Goal: Transaction & Acquisition: Subscribe to service/newsletter

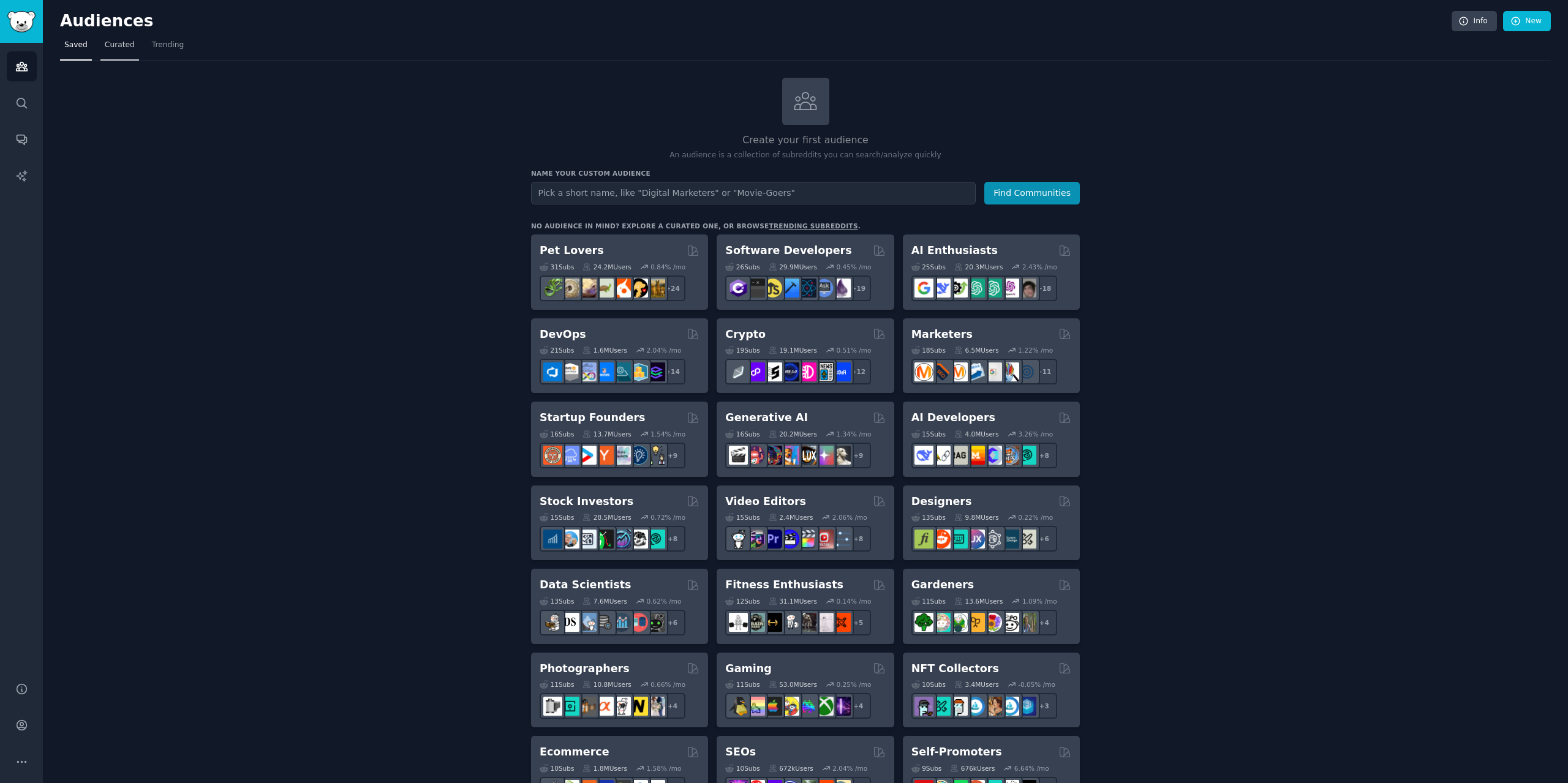
click at [123, 55] on link "Curated" at bounding box center [120, 48] width 38 height 25
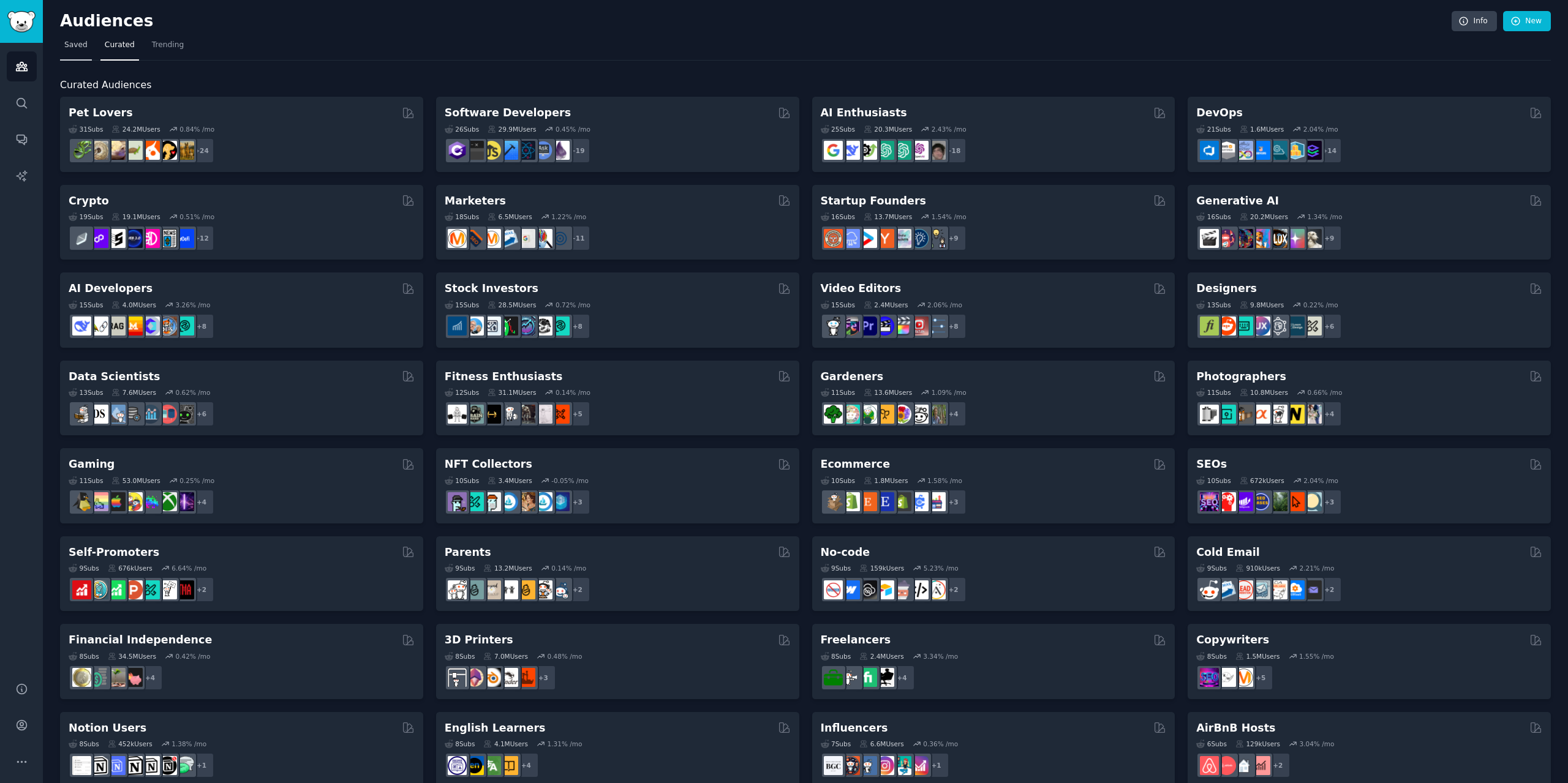
click at [88, 51] on link "Saved" at bounding box center [75, 48] width 32 height 25
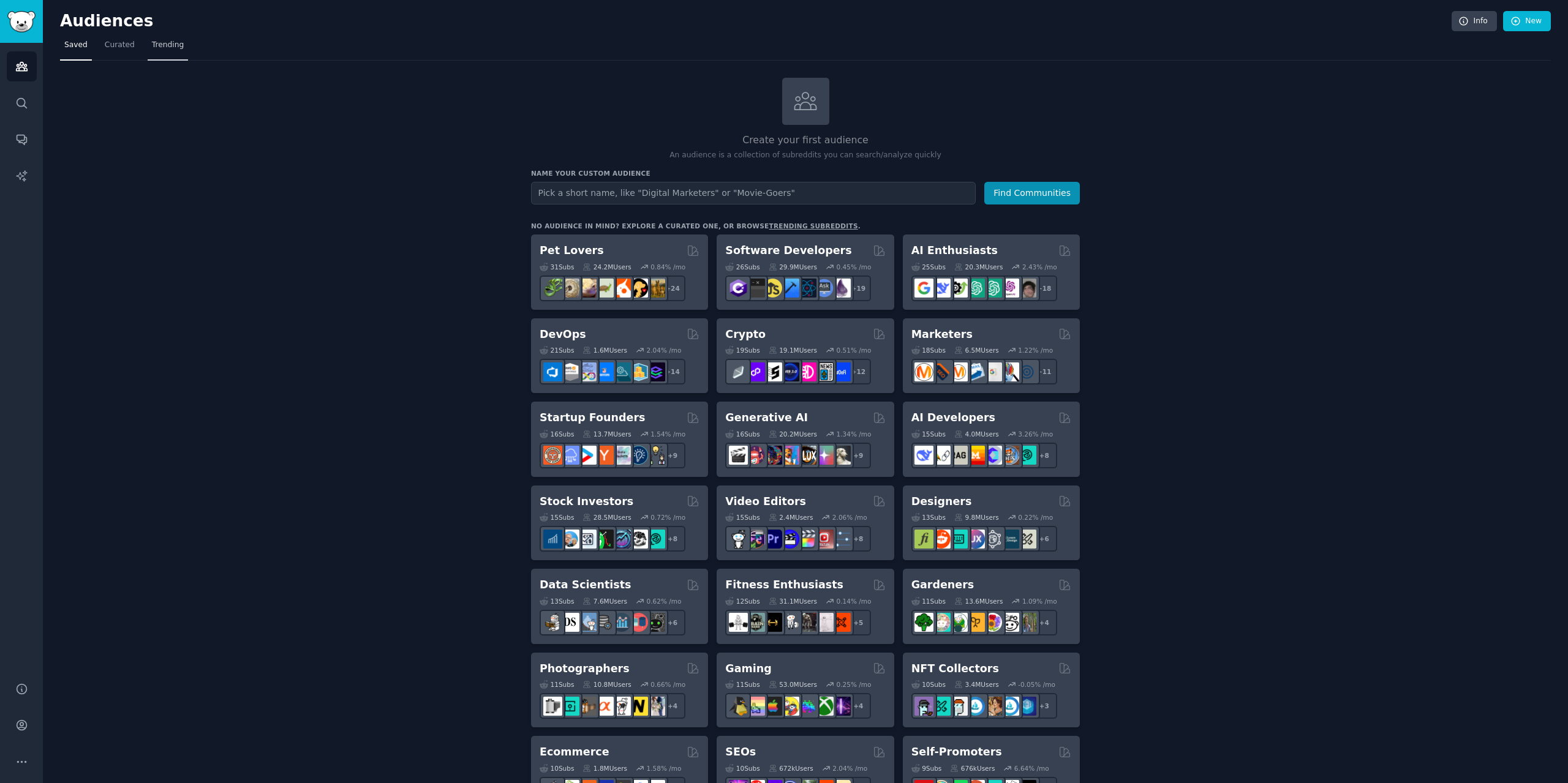
click at [167, 44] on span "Trending" at bounding box center [167, 45] width 32 height 11
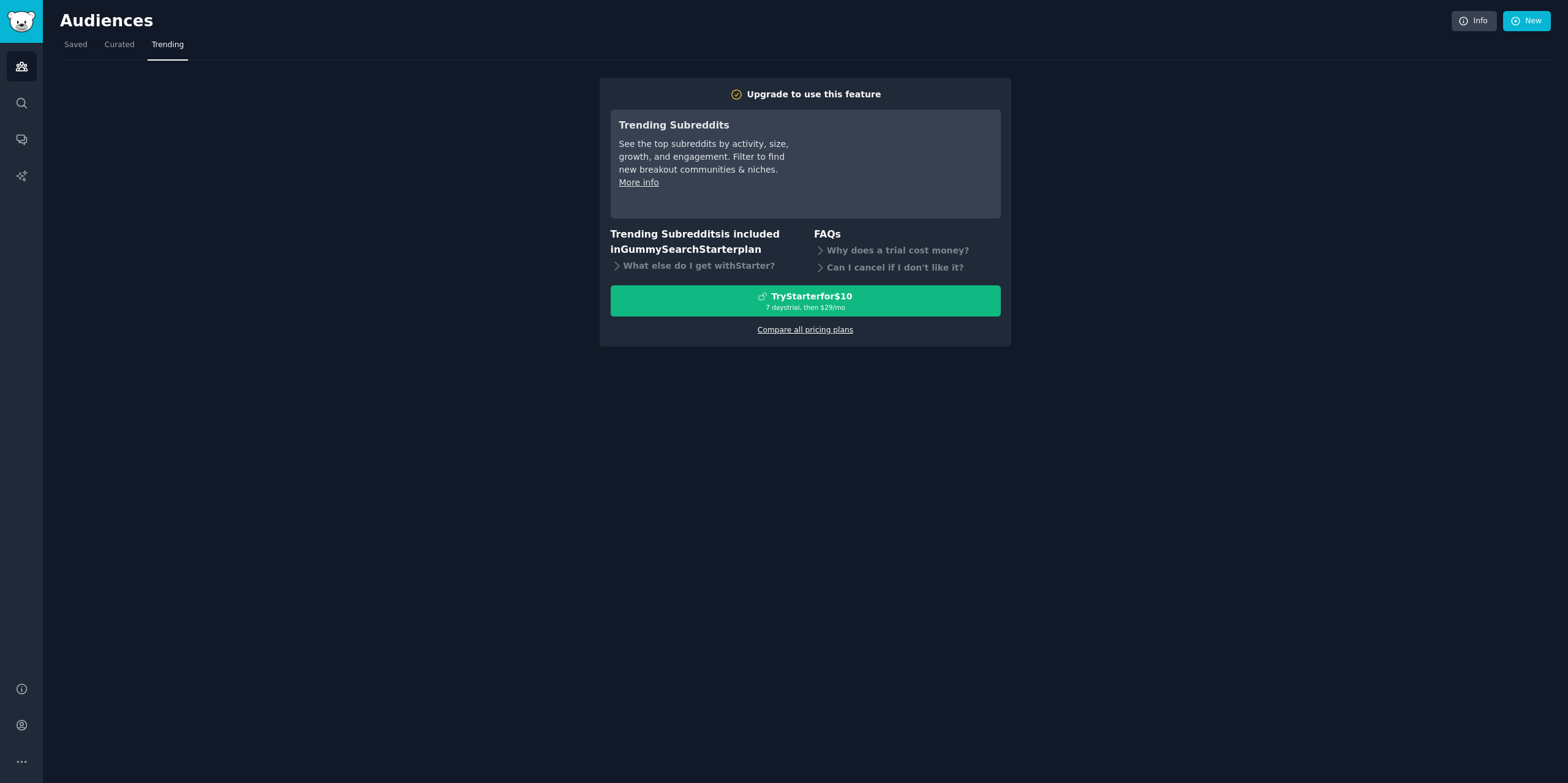
click at [808, 327] on link "Compare all pricing plans" at bounding box center [805, 330] width 95 height 9
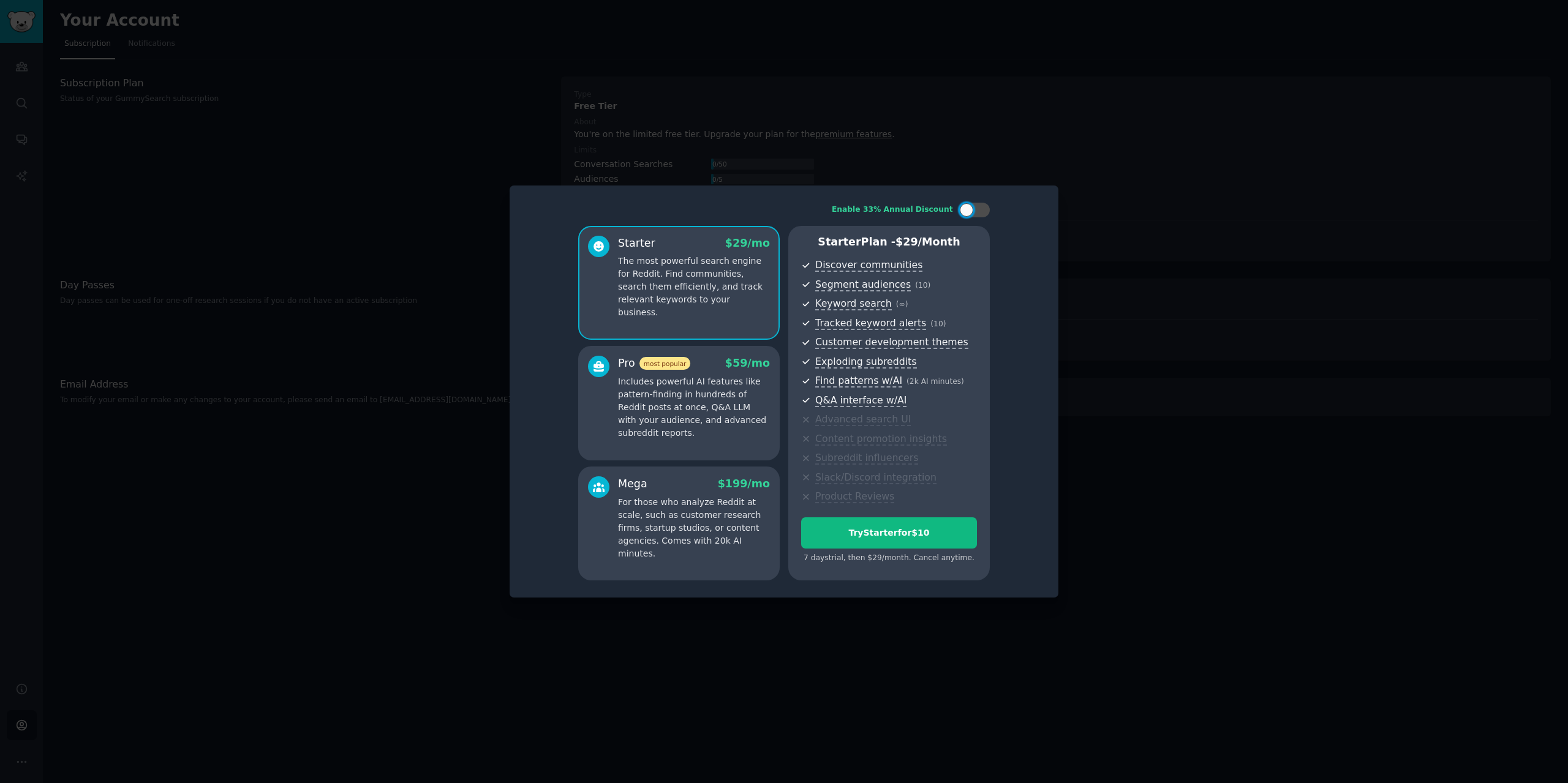
click at [709, 375] on p "Includes powerful AI features like pattern-finding in hundreds of Reddit posts …" at bounding box center [694, 407] width 152 height 64
click at [721, 305] on p "The most powerful search engine for Reddit. Find communities, search them effic…" at bounding box center [694, 287] width 152 height 64
click at [712, 370] on div "Pro most popular $ 59 /mo" at bounding box center [694, 364] width 152 height 16
click at [712, 311] on div "Starter $ 29 /mo The most powerful search engine for Reddit. Find communities, …" at bounding box center [679, 283] width 202 height 114
click at [699, 387] on p "Includes powerful AI features like pattern-finding in hundreds of Reddit posts …" at bounding box center [694, 407] width 152 height 64
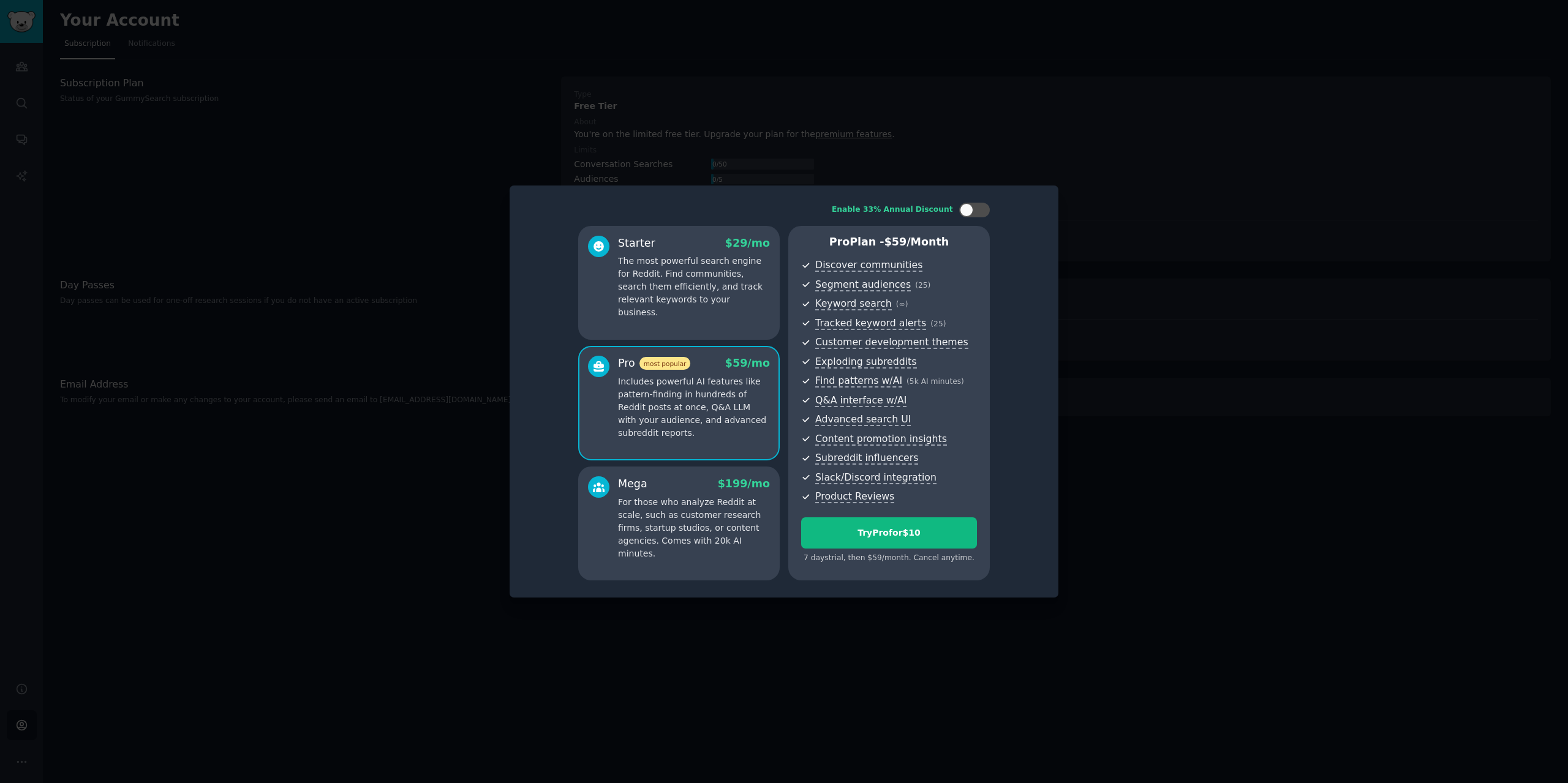
click at [669, 494] on div "Mega $ 199 /mo For those who analyze Reddit at scale, such as customer research…" at bounding box center [694, 518] width 152 height 84
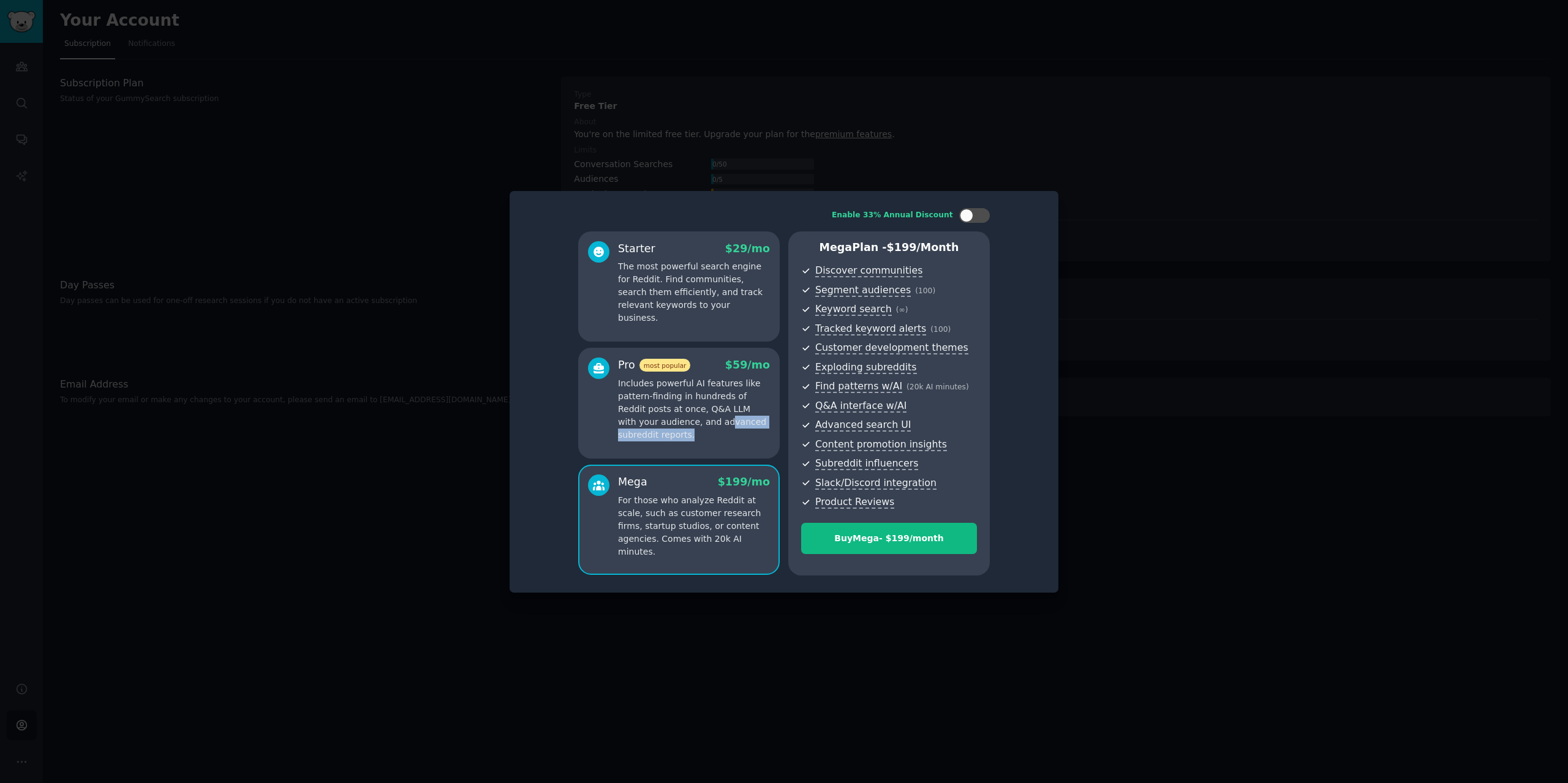
click at [681, 426] on p "Includes powerful AI features like pattern-finding in hundreds of Reddit posts …" at bounding box center [694, 409] width 152 height 64
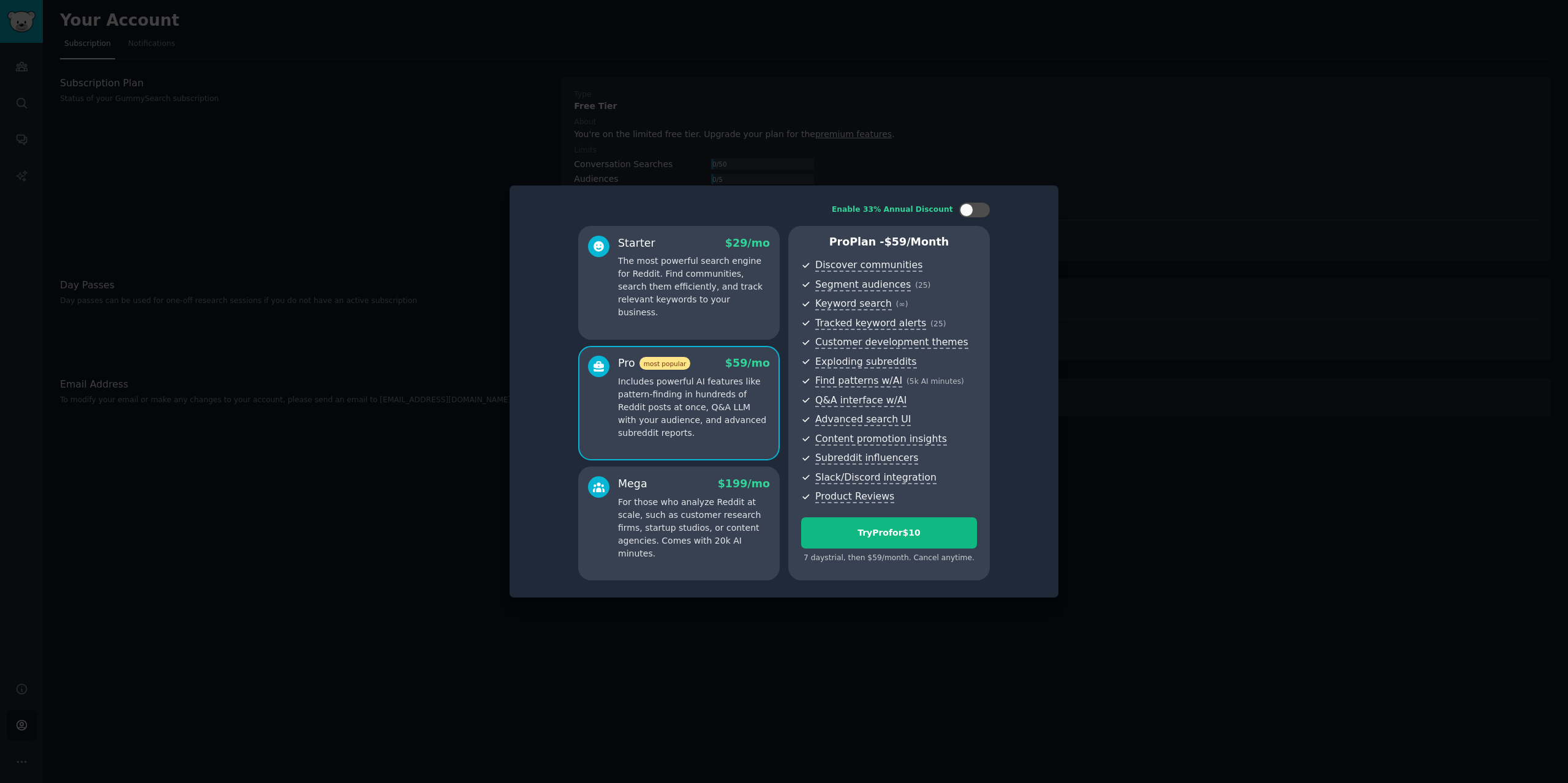
click at [679, 480] on div "Mega $ 199 /mo" at bounding box center [694, 484] width 152 height 16
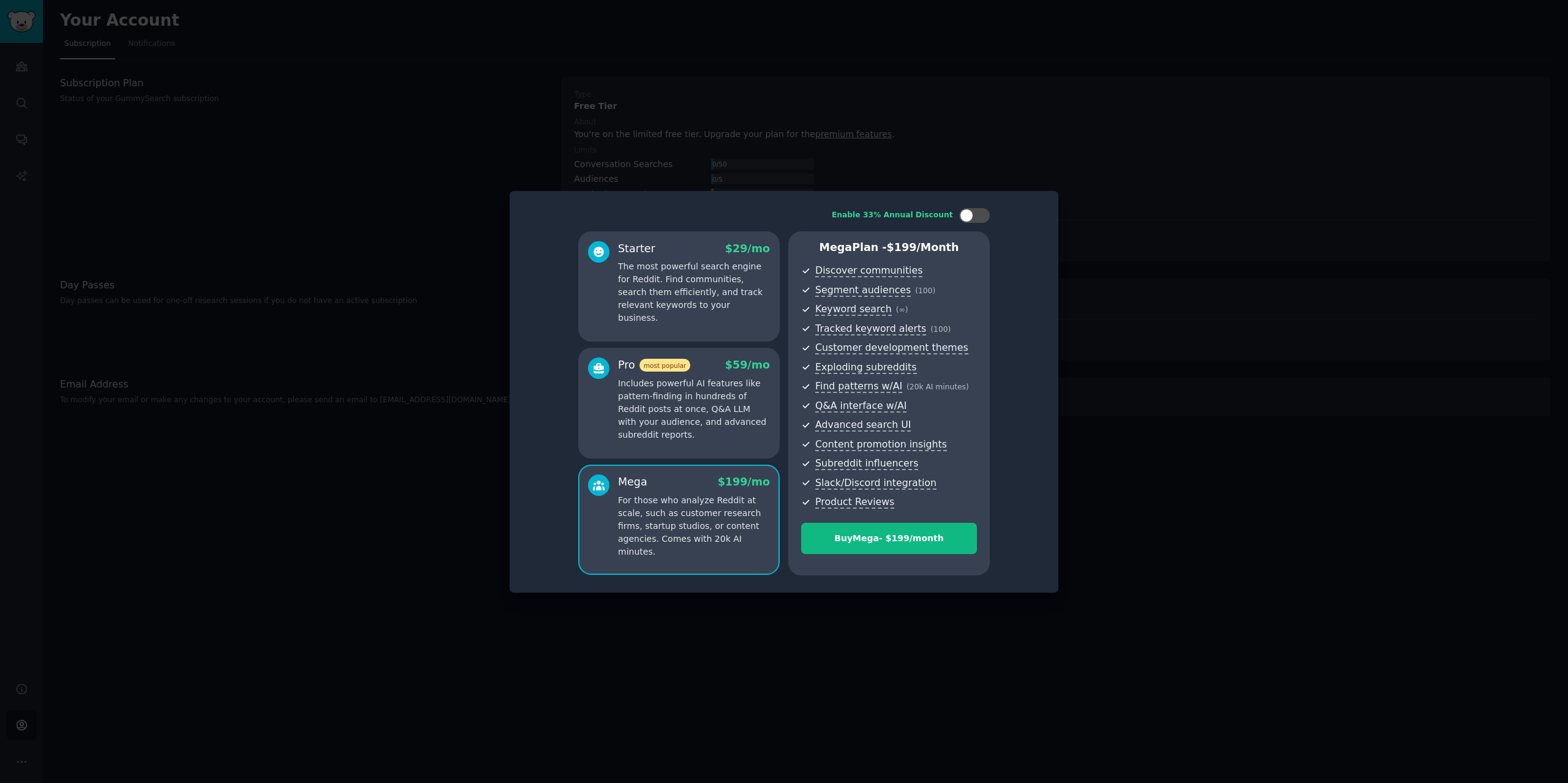
click at [687, 419] on p "Includes powerful AI features like pattern-finding in hundreds of Reddit posts …" at bounding box center [694, 409] width 152 height 64
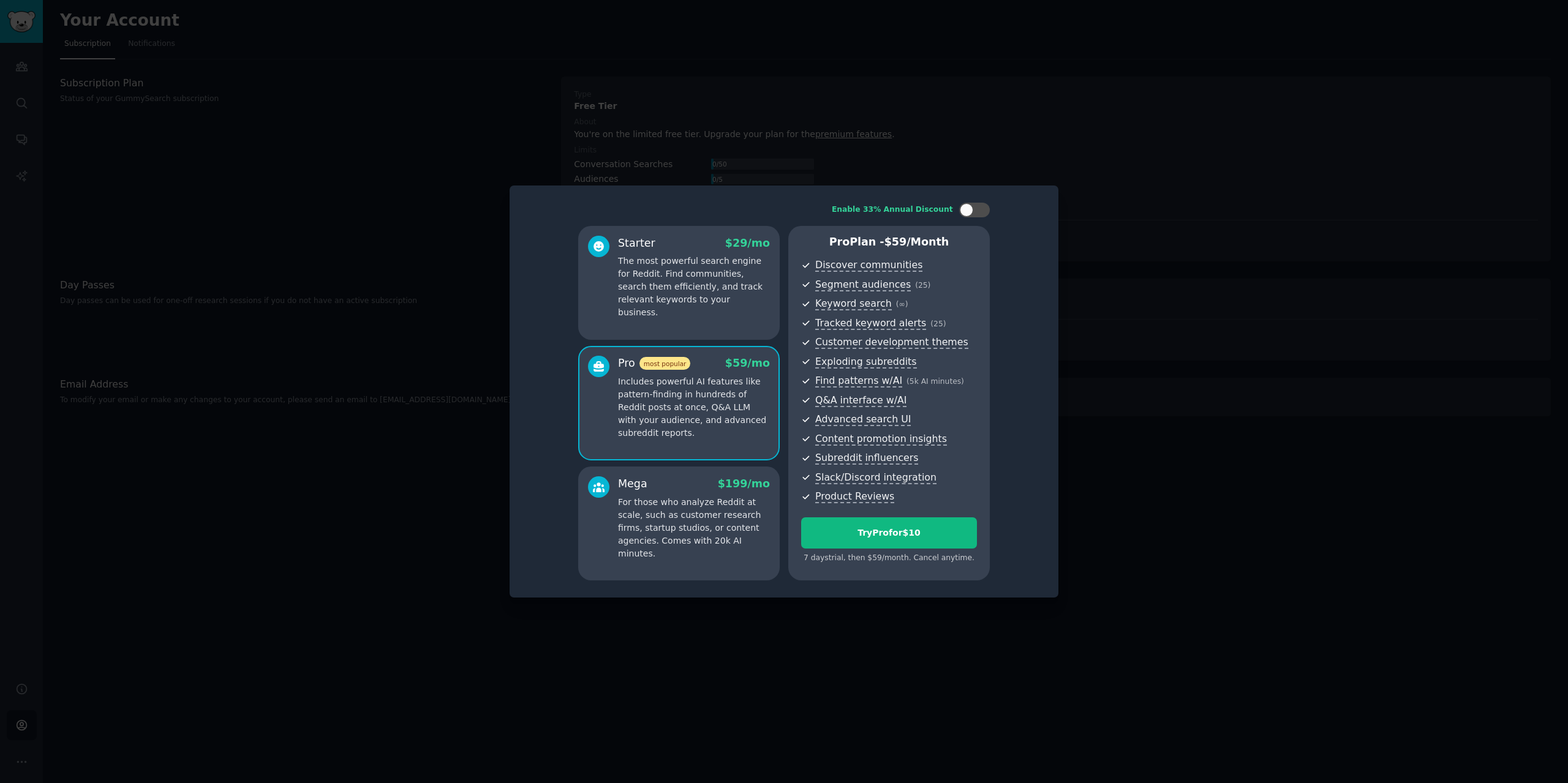
click at [689, 477] on div "Mega $ 199 /mo" at bounding box center [694, 484] width 152 height 16
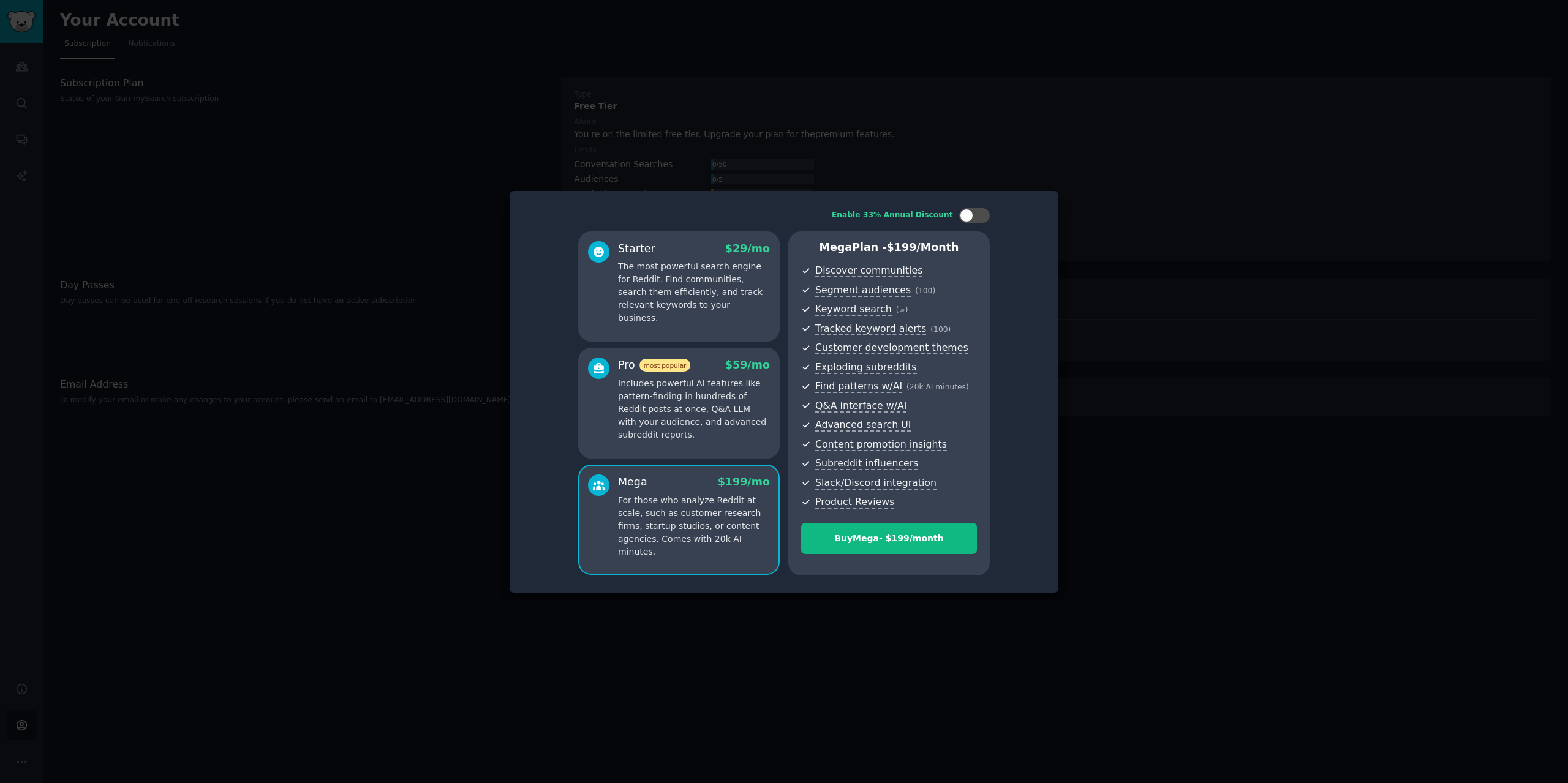
click at [698, 410] on p "Includes powerful AI features like pattern-finding in hundreds of Reddit posts …" at bounding box center [694, 409] width 152 height 64
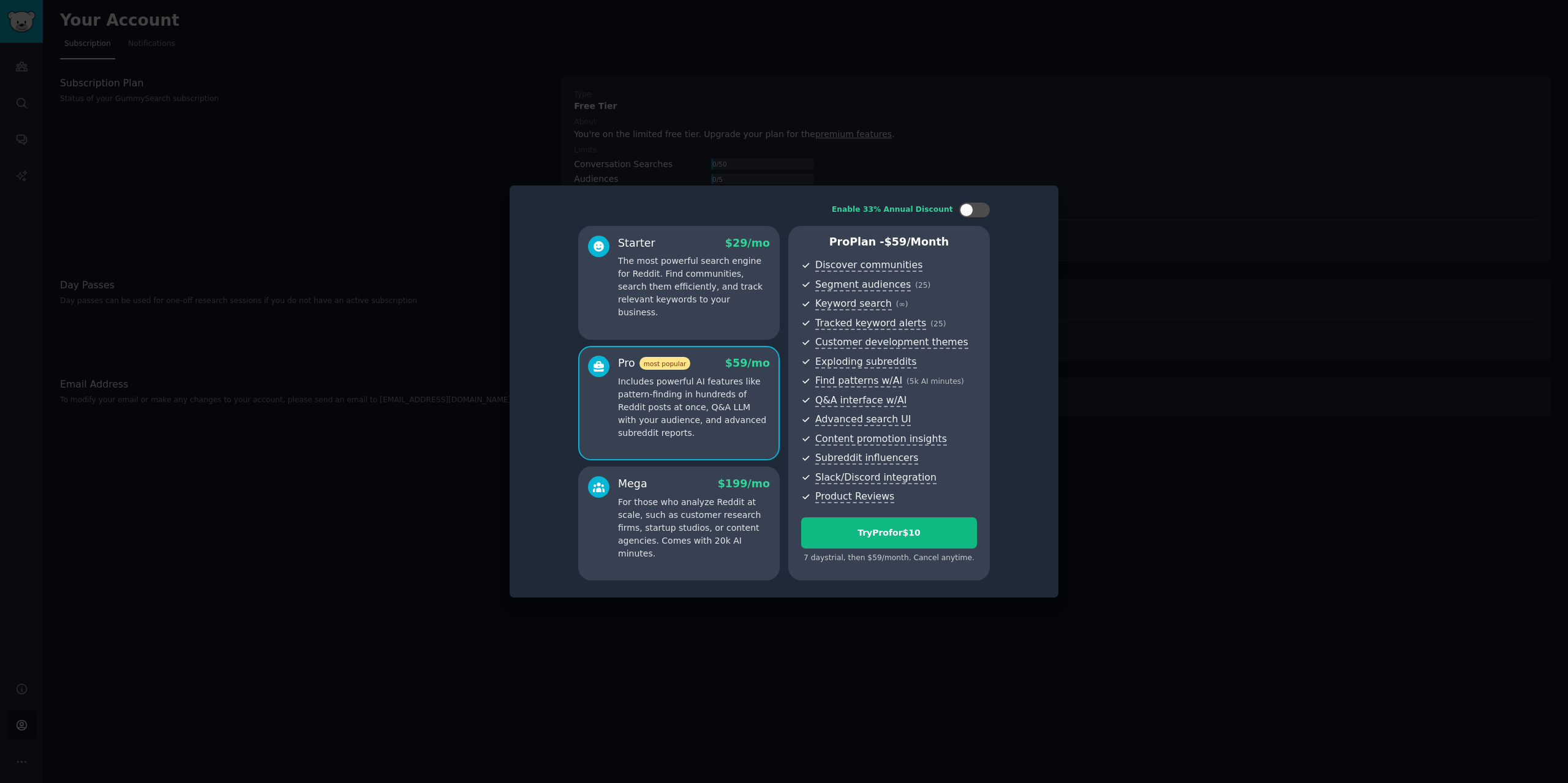
click at [684, 475] on div "Mega $ 199 /mo For those who analyze Reddit at scale, such as customer research…" at bounding box center [679, 524] width 202 height 114
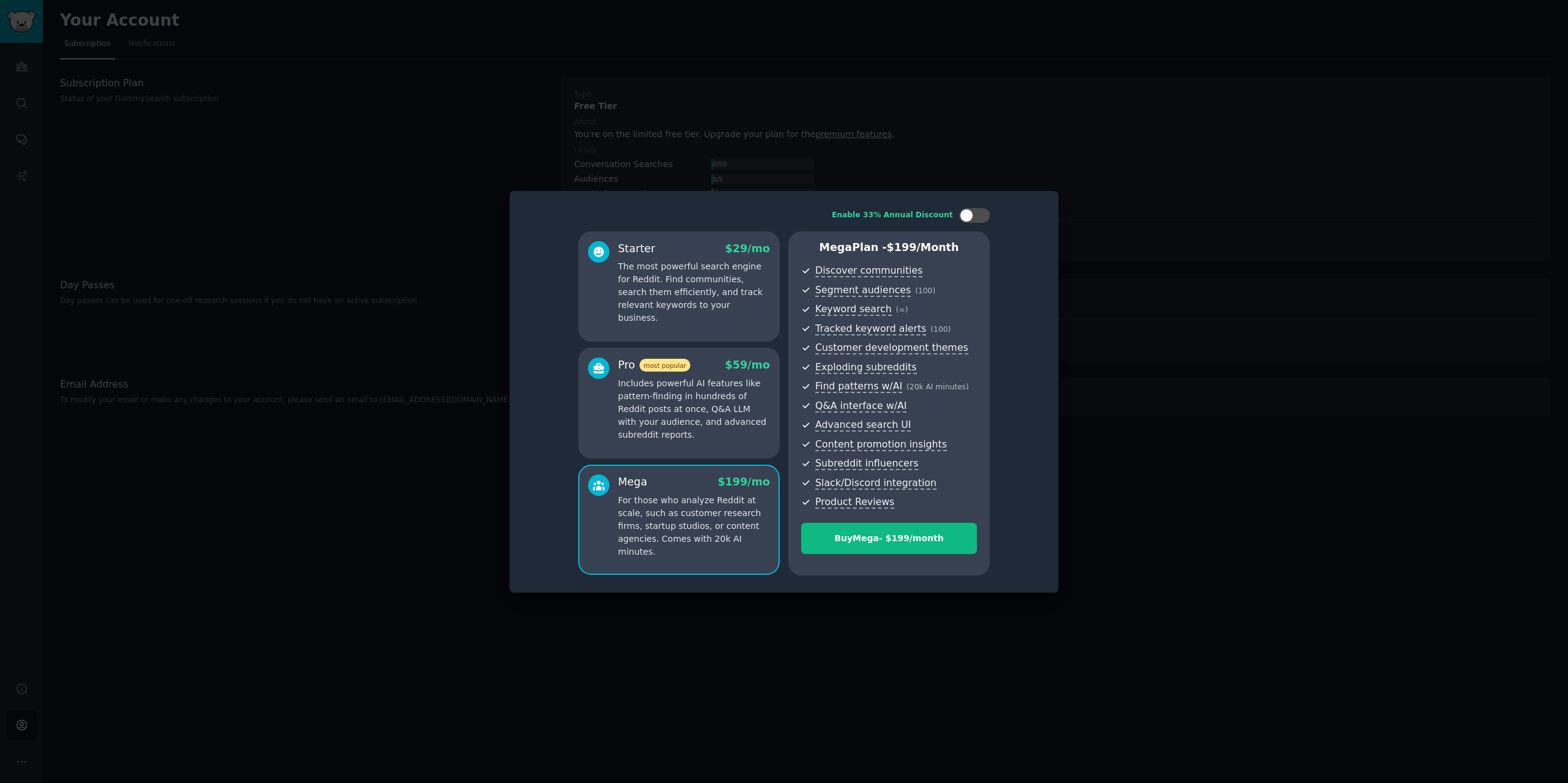
click at [696, 421] on p "Includes powerful AI features like pattern-finding in hundreds of Reddit posts …" at bounding box center [694, 409] width 152 height 64
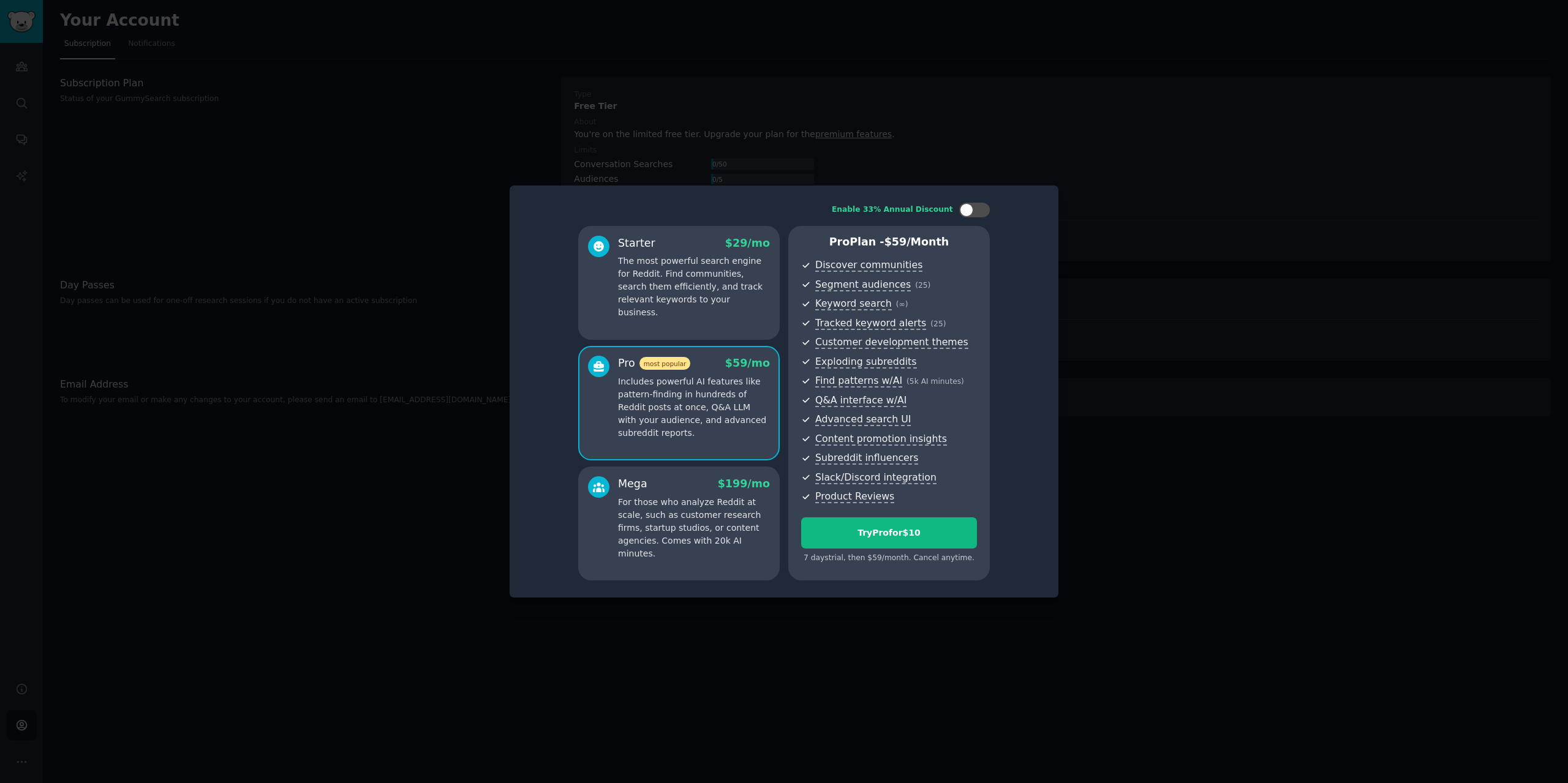
click at [696, 326] on div "Starter $ 29 /mo The most powerful search engine for Reddit. Find communities, …" at bounding box center [679, 283] width 202 height 114
click at [979, 210] on div at bounding box center [981, 210] width 6 height 6
click at [979, 210] on div at bounding box center [982, 210] width 14 height 14
checkbox input "false"
click at [1055, 149] on div at bounding box center [784, 392] width 1568 height 783
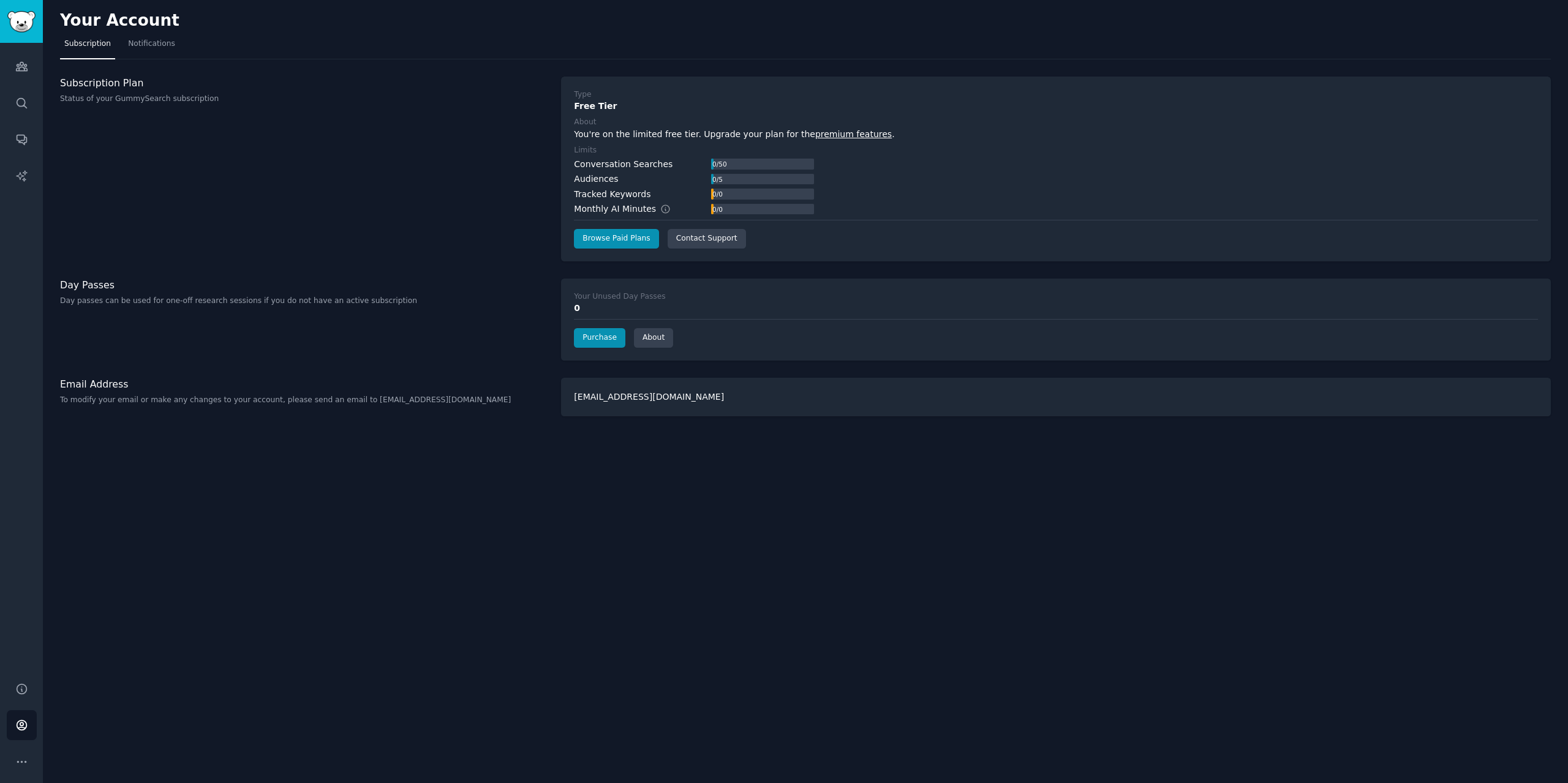
click at [1, 69] on div "Audiences Search Conversations AI Reports" at bounding box center [21, 354] width 43 height 624
click at [23, 72] on icon "Sidebar" at bounding box center [22, 66] width 13 height 13
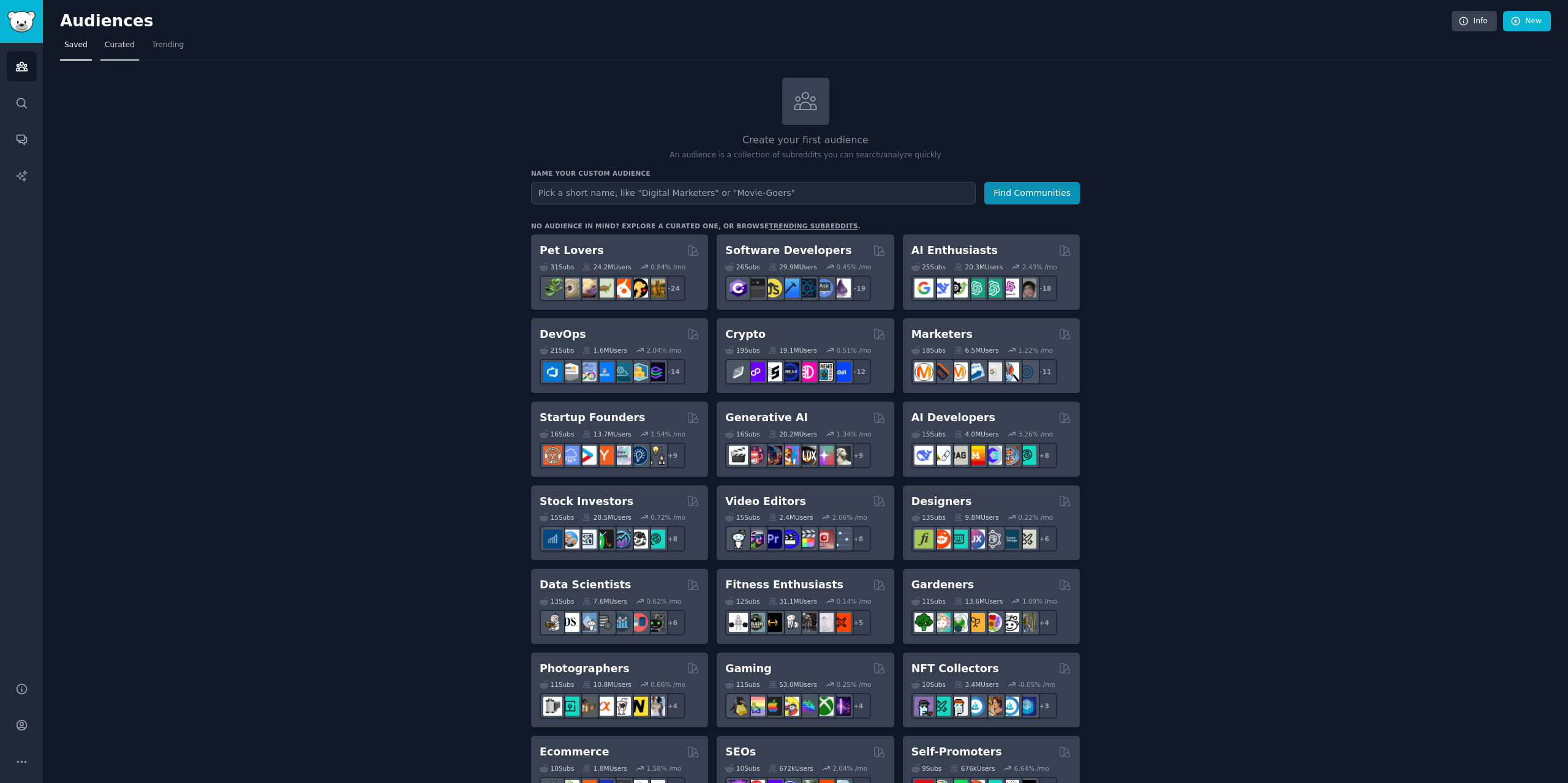
click at [116, 51] on span "Curated" at bounding box center [120, 45] width 30 height 11
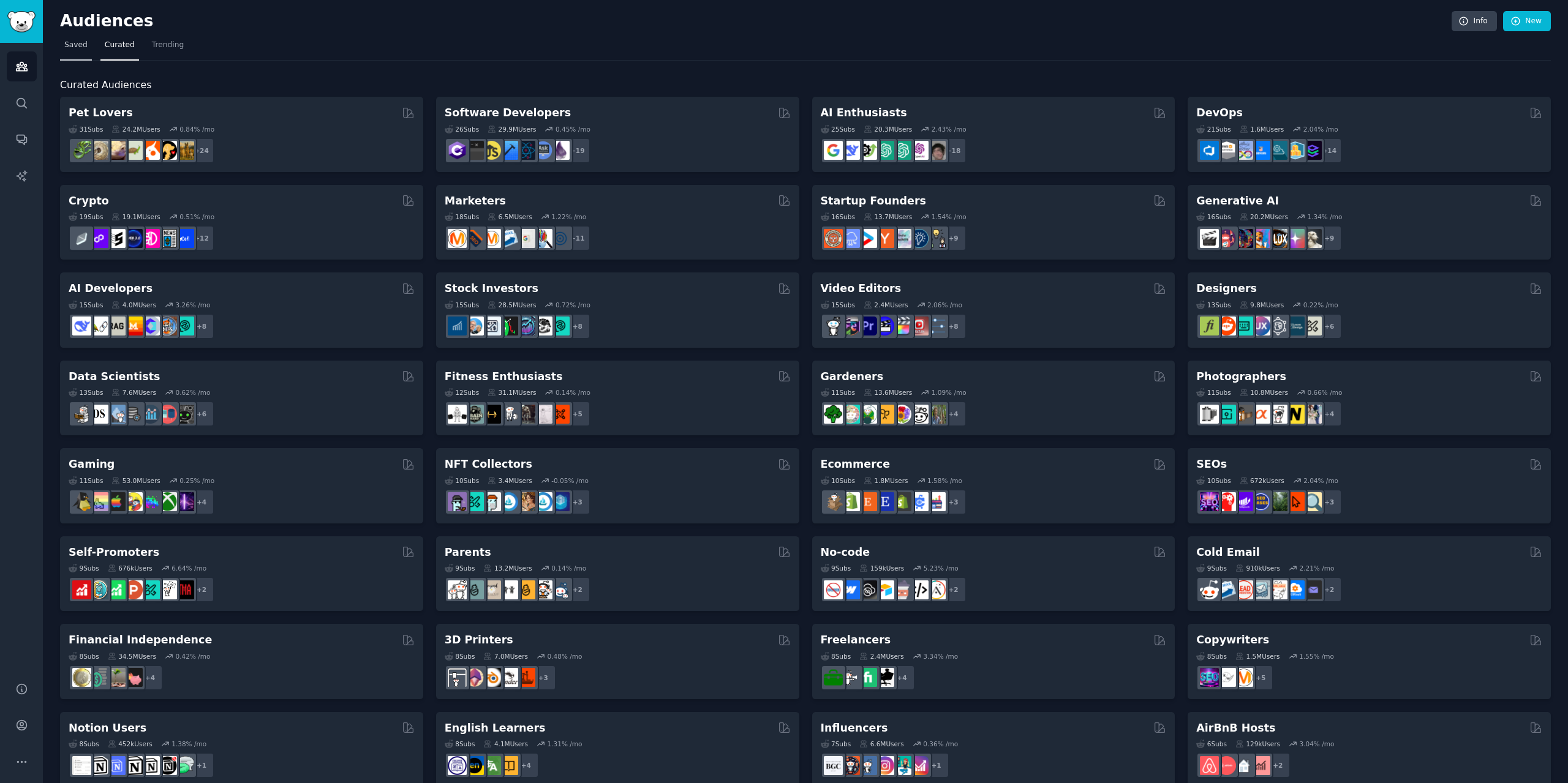
click at [83, 46] on span "Saved" at bounding box center [75, 45] width 23 height 11
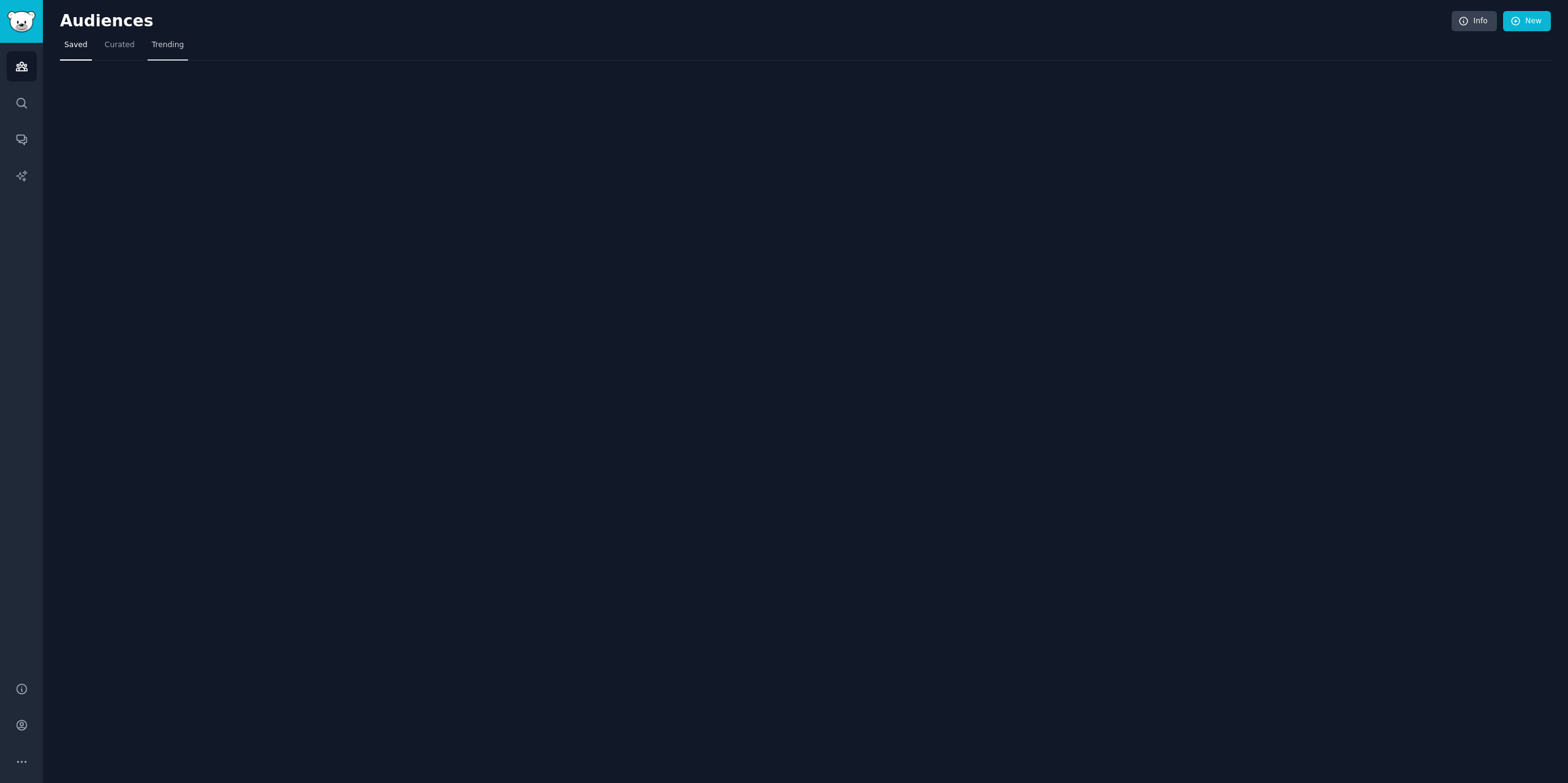
click at [158, 41] on span "Trending" at bounding box center [167, 45] width 32 height 11
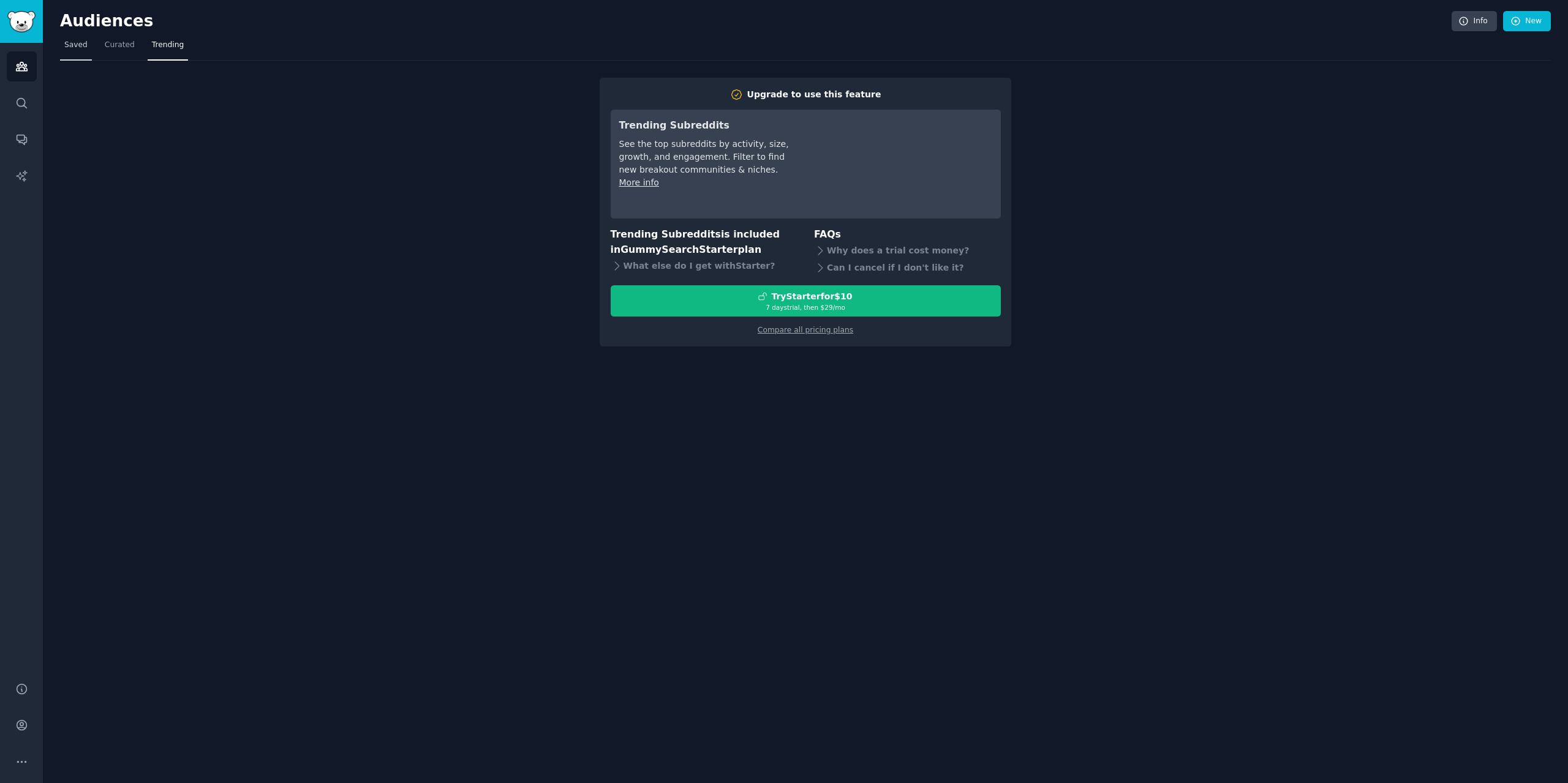
click at [66, 43] on span "Saved" at bounding box center [75, 45] width 23 height 11
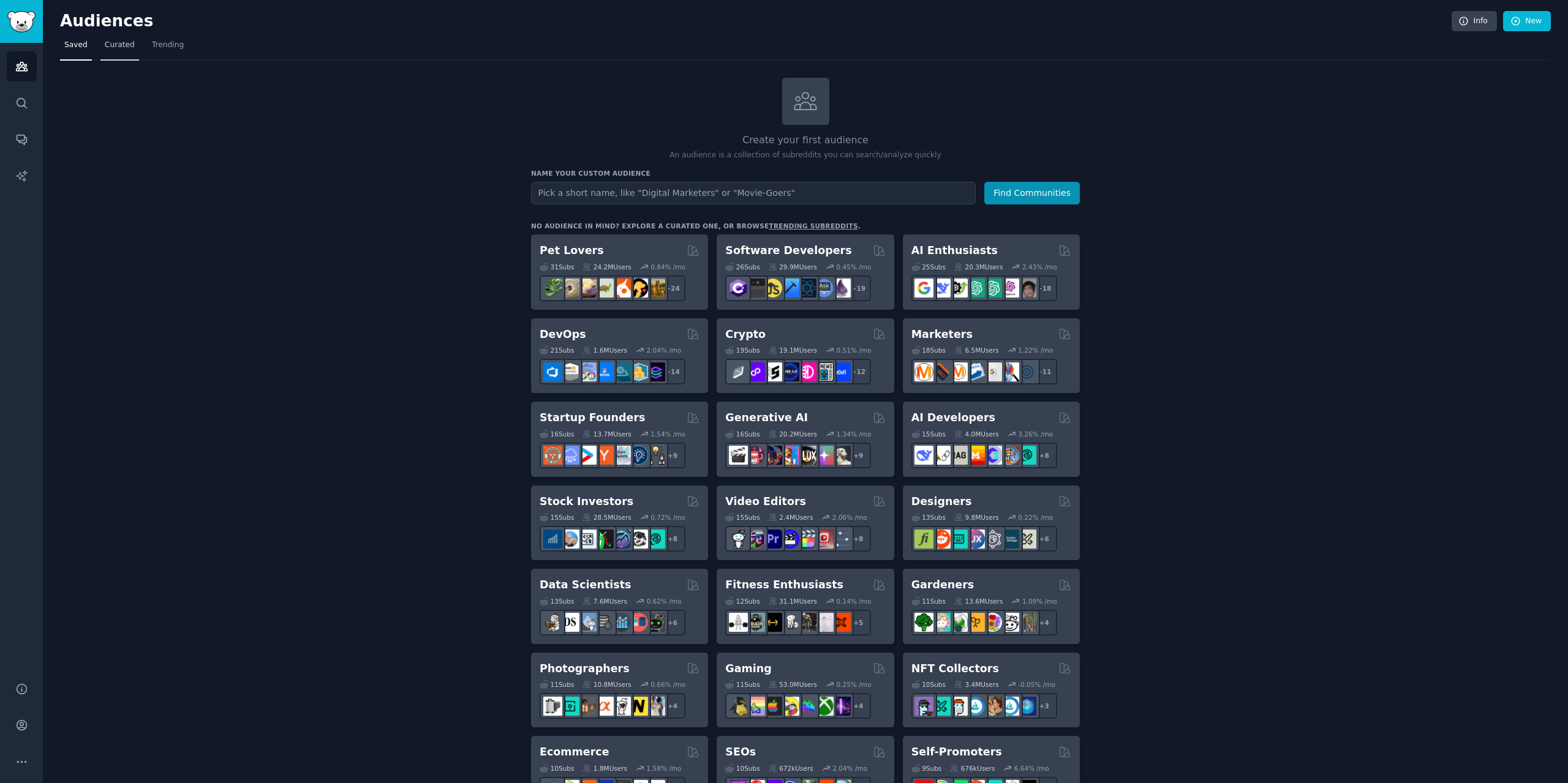
click at [117, 44] on span "Curated" at bounding box center [120, 45] width 30 height 11
